Goal: Navigation & Orientation: Find specific page/section

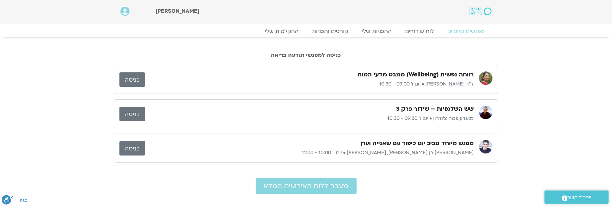
click at [131, 110] on link "כניסה" at bounding box center [132, 114] width 26 height 14
